Goal: Transaction & Acquisition: Purchase product/service

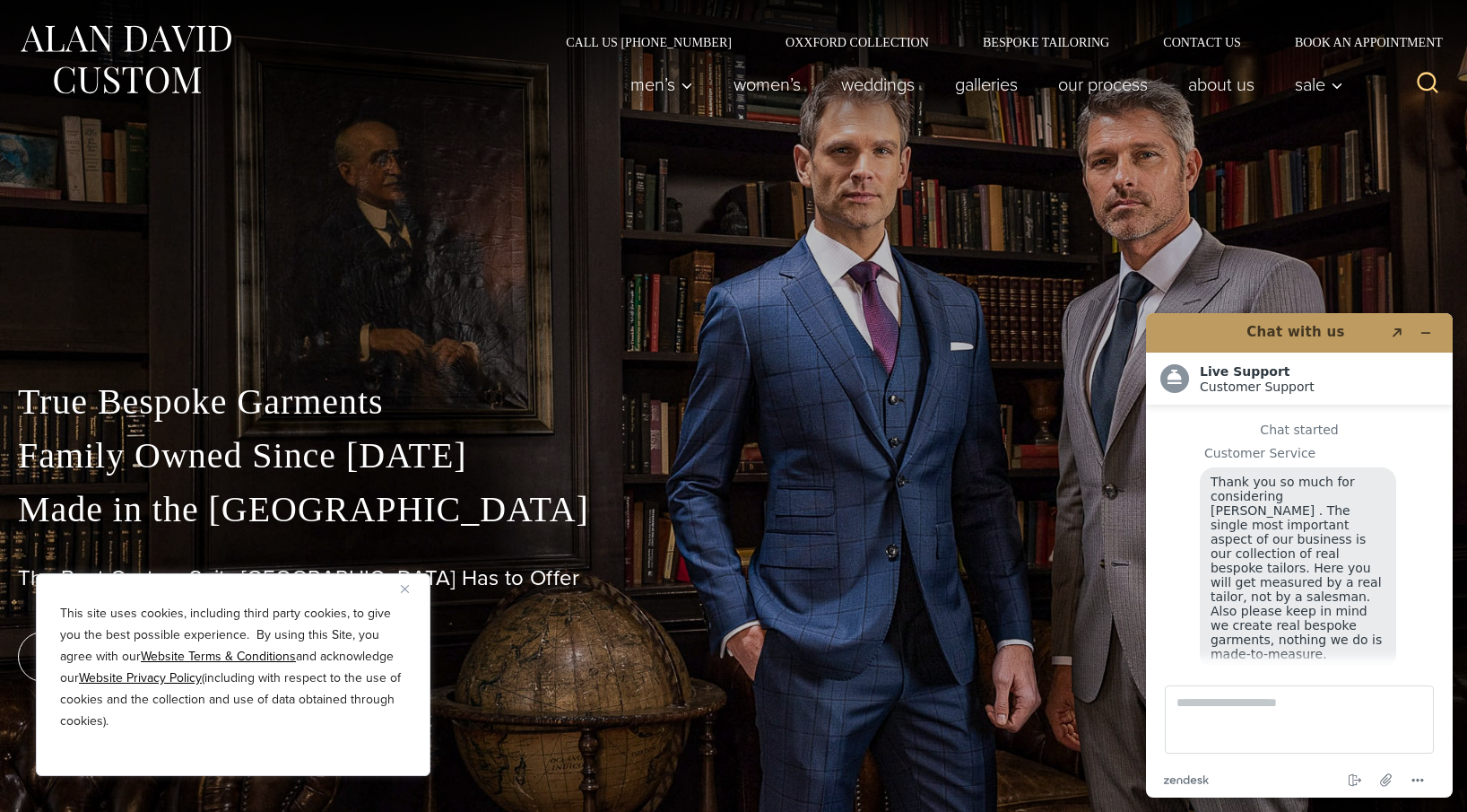
scroll to position [18, 0]
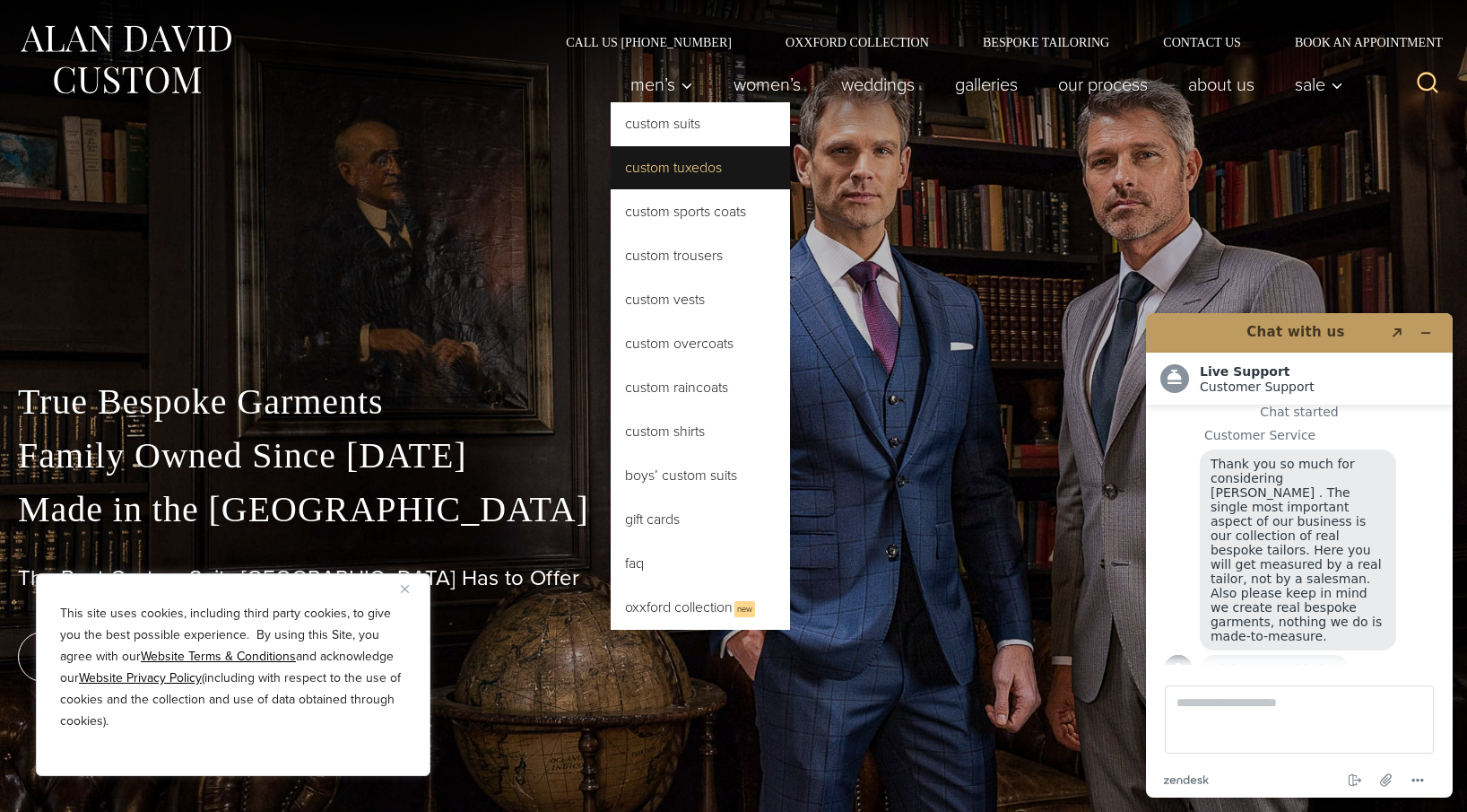
click at [657, 161] on link "Custom Tuxedos" at bounding box center [700, 167] width 179 height 43
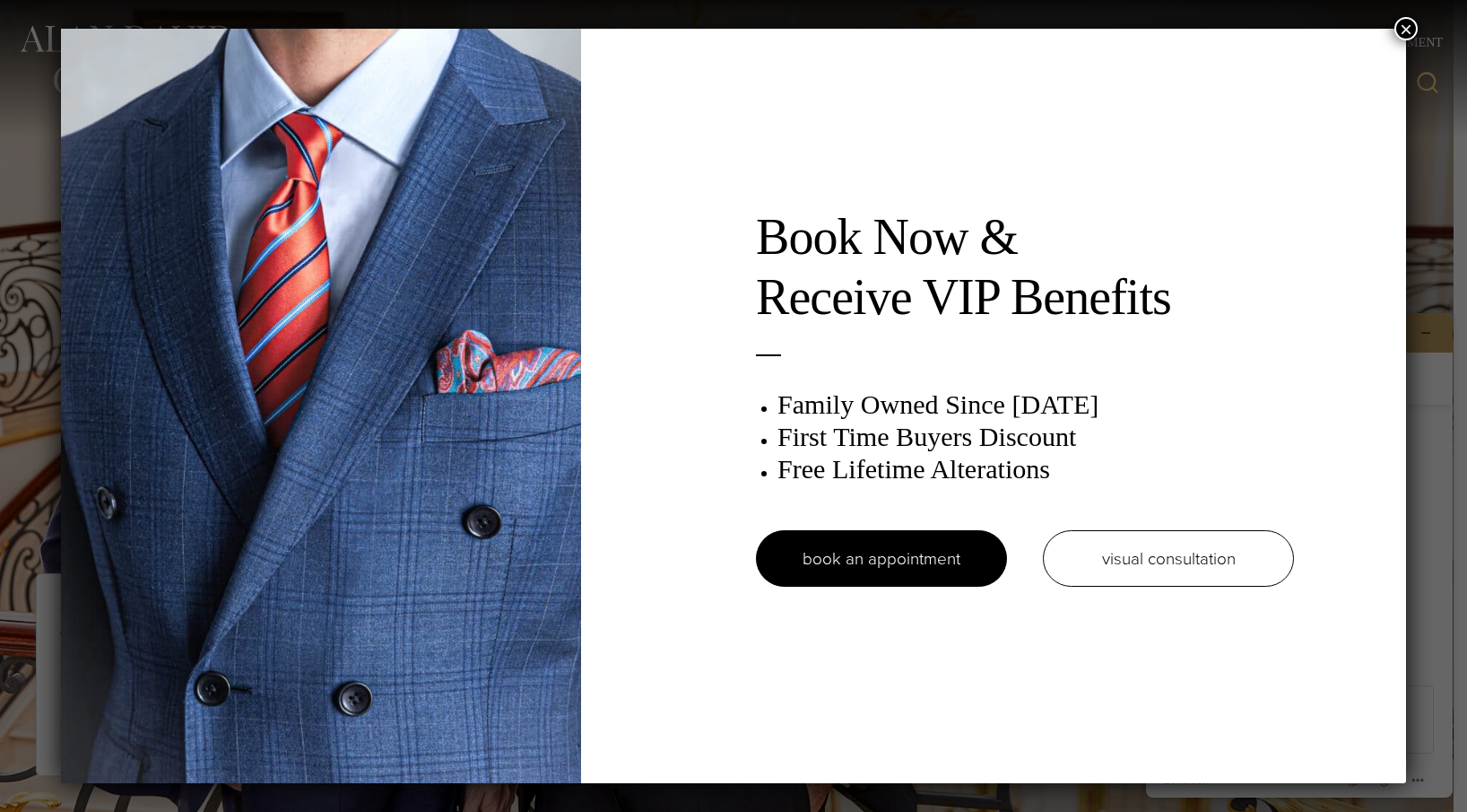
scroll to position [18, 0]
click at [1406, 33] on button "×" at bounding box center [1405, 28] width 23 height 23
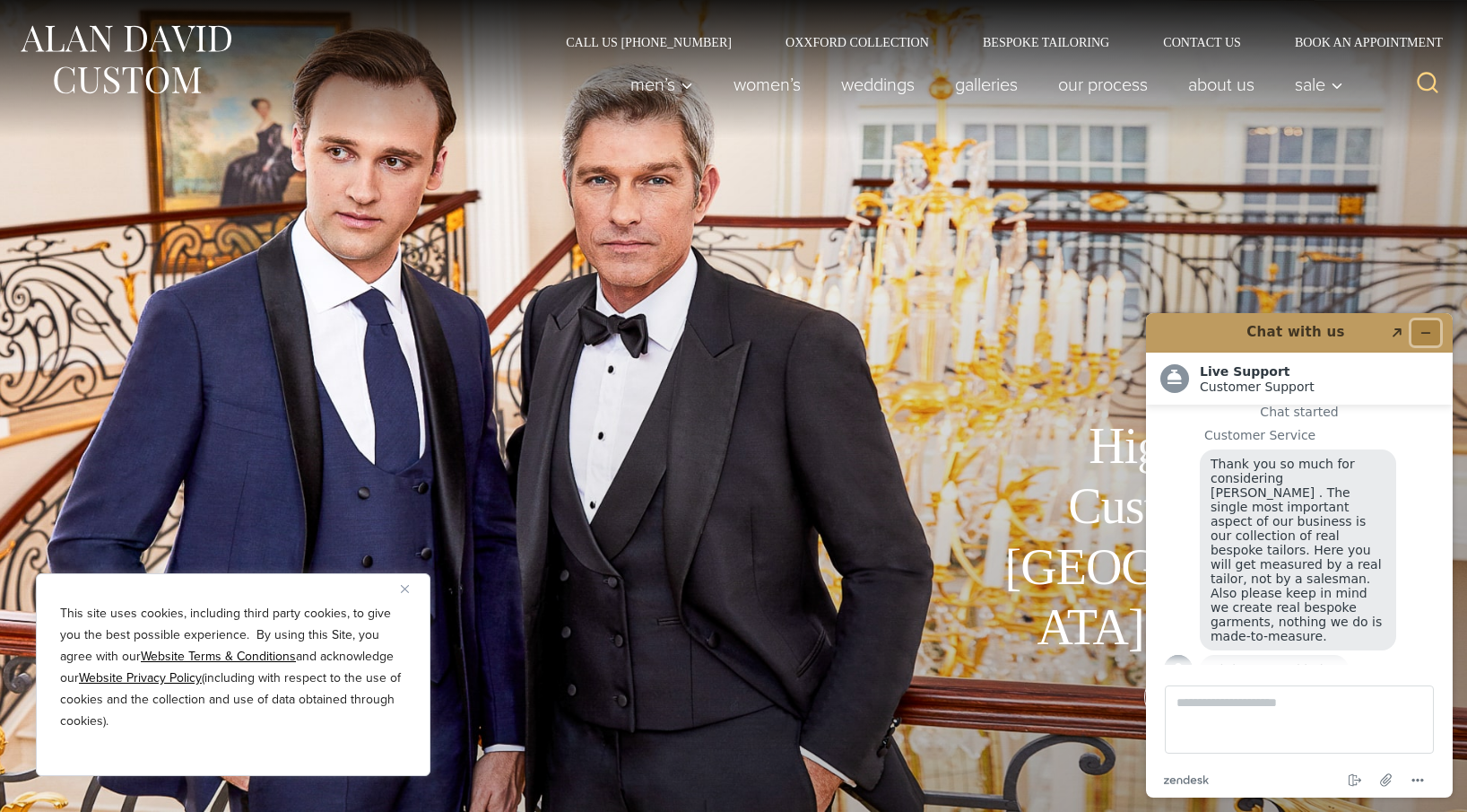
click at [1431, 329] on icon "Minimize widget" at bounding box center [1426, 332] width 13 height 13
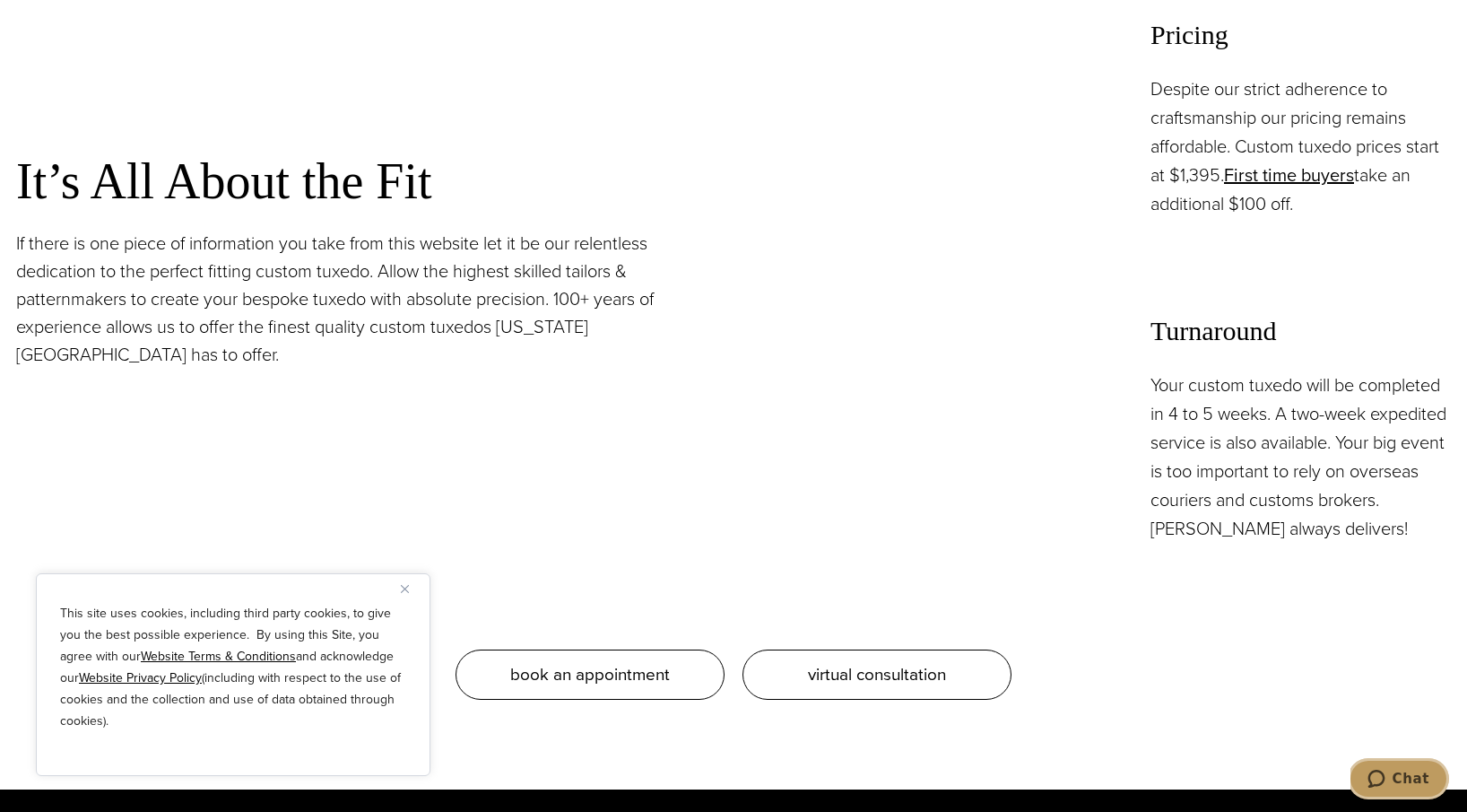
scroll to position [1750, 0]
